Goal: Task Accomplishment & Management: Manage account settings

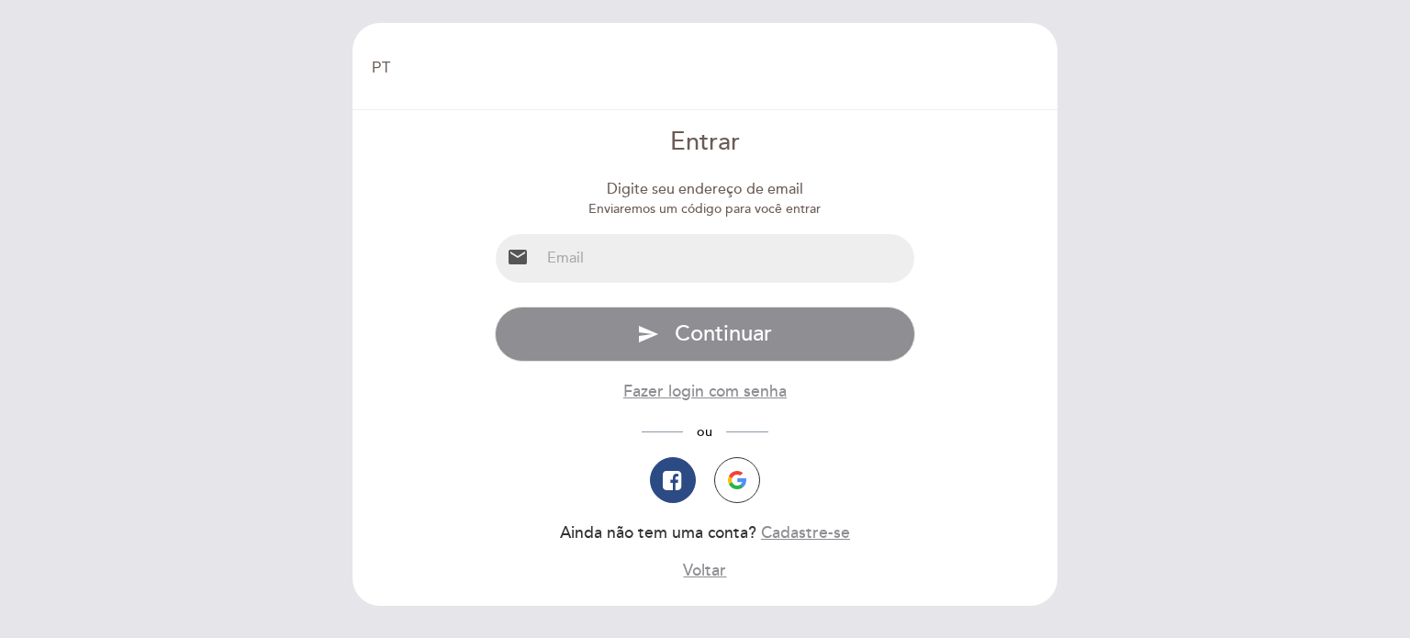
select select "pt"
click at [680, 264] on input "email" at bounding box center [728, 258] width 376 height 49
type input "[EMAIL_ADDRESS][DOMAIN_NAME]"
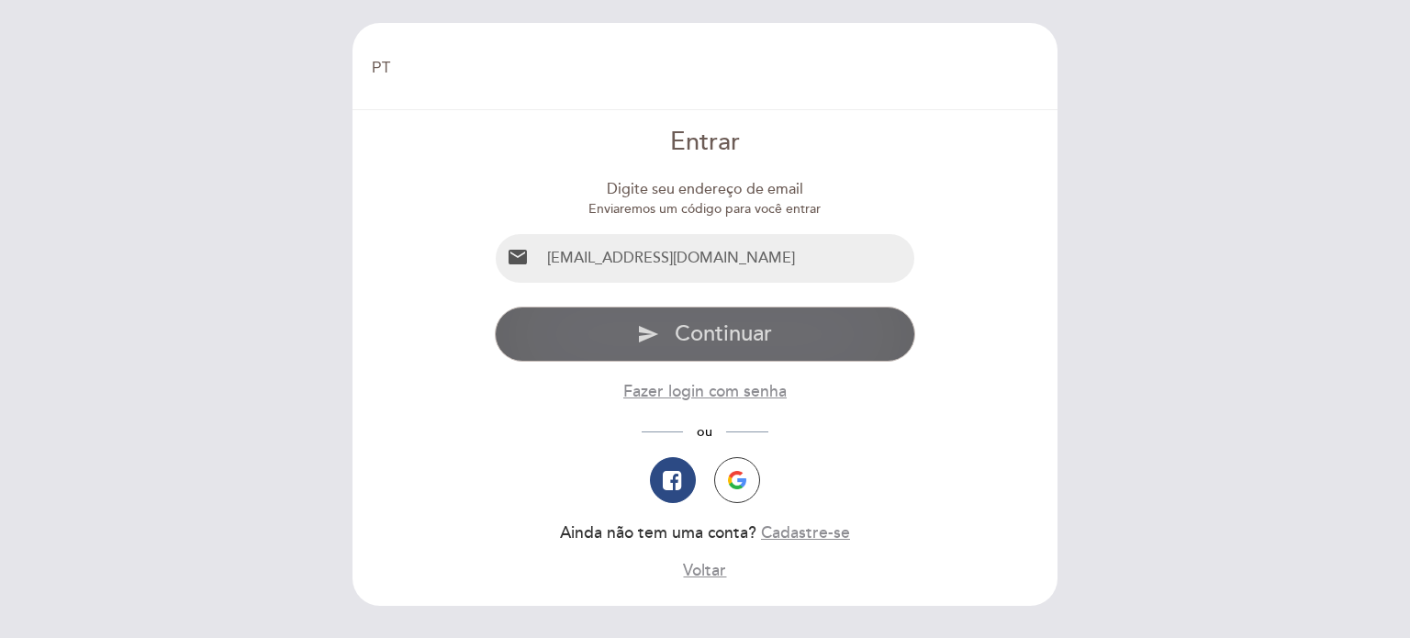
click at [713, 332] on span "Continuar" at bounding box center [723, 333] width 97 height 27
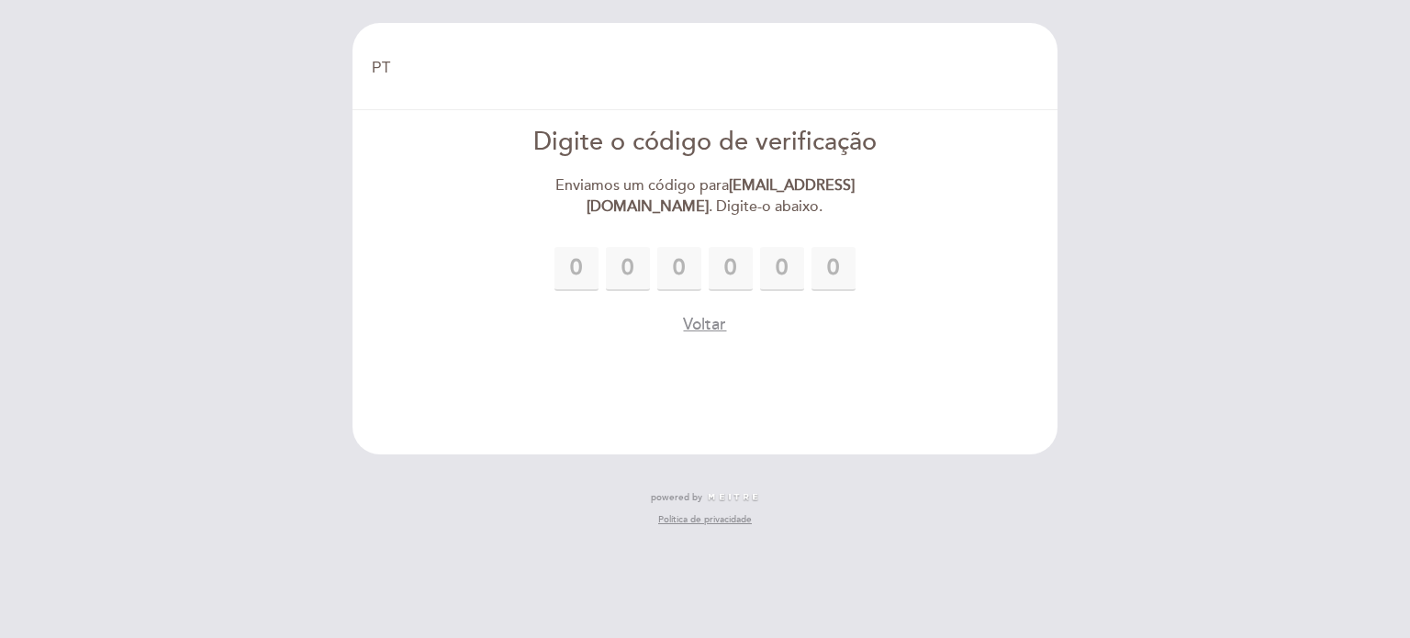
type input "7"
type input "6"
type input "7"
type input "3"
type input "8"
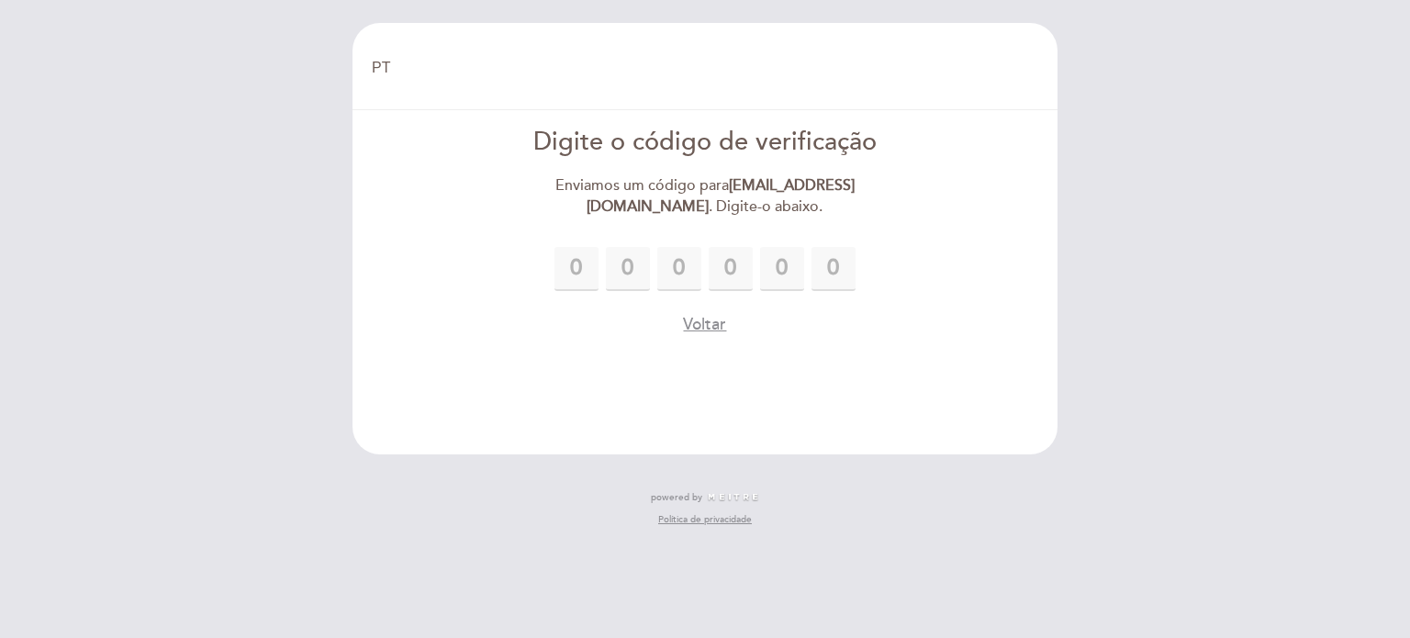
type input "2"
click at [833, 380] on header "EN ES PT Bem vindo Bem vindo, Mudar usuário Fazer uma reserva Digite o código d…" at bounding box center [705, 239] width 705 height 432
